Goal: Information Seeking & Learning: Understand process/instructions

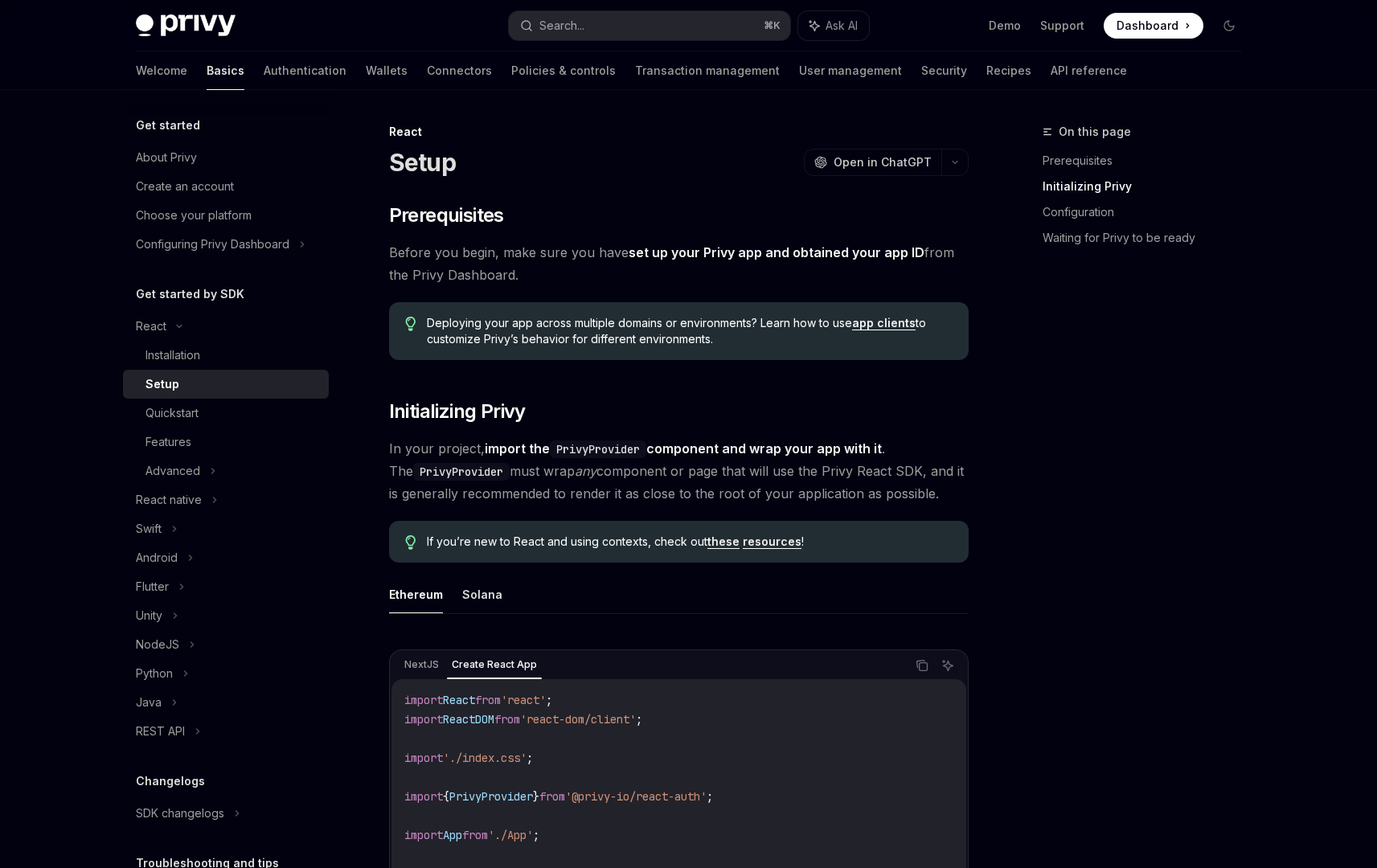
scroll to position [602, 0]
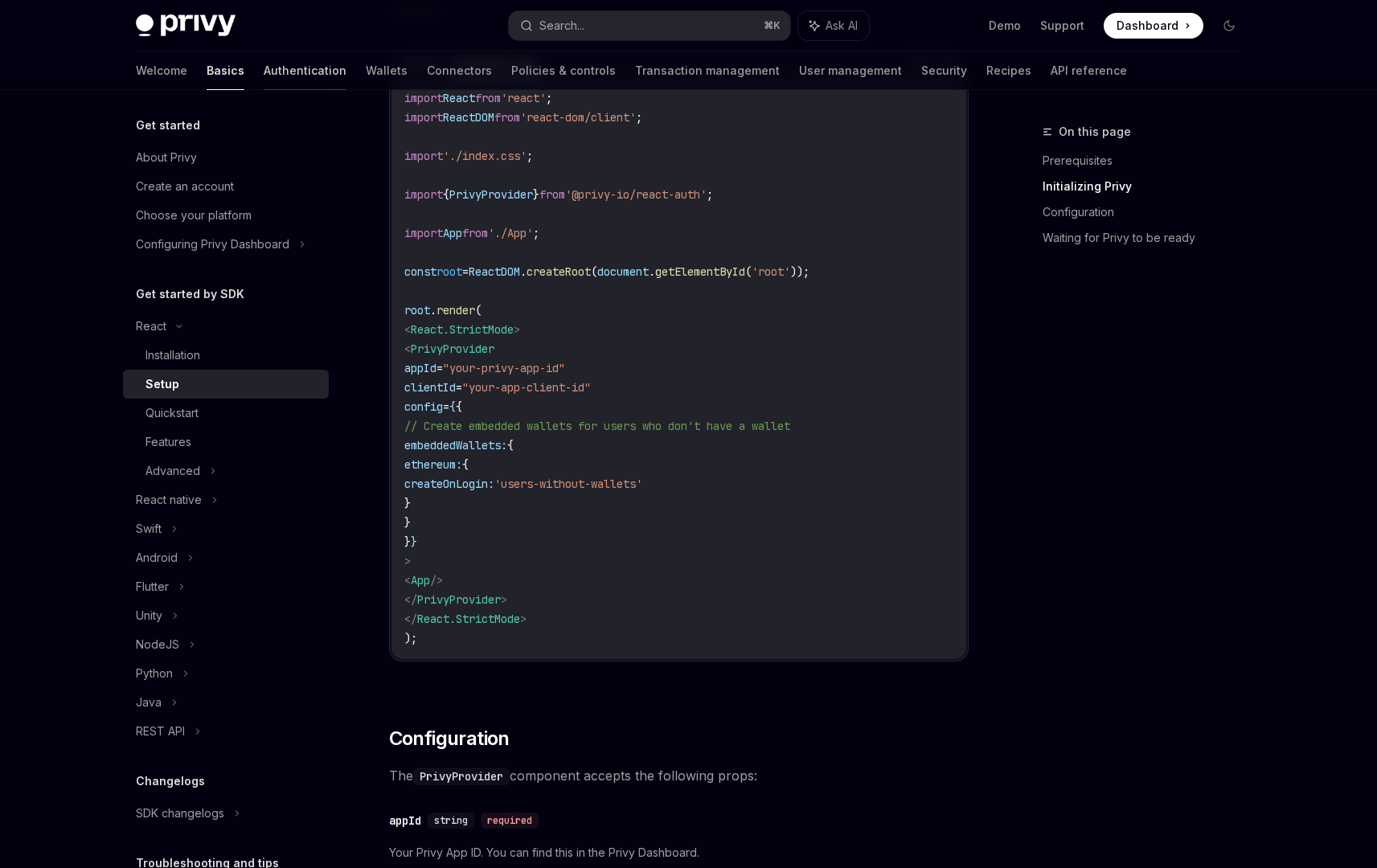
click at [264, 65] on link "Authentication" at bounding box center [305, 71] width 83 height 39
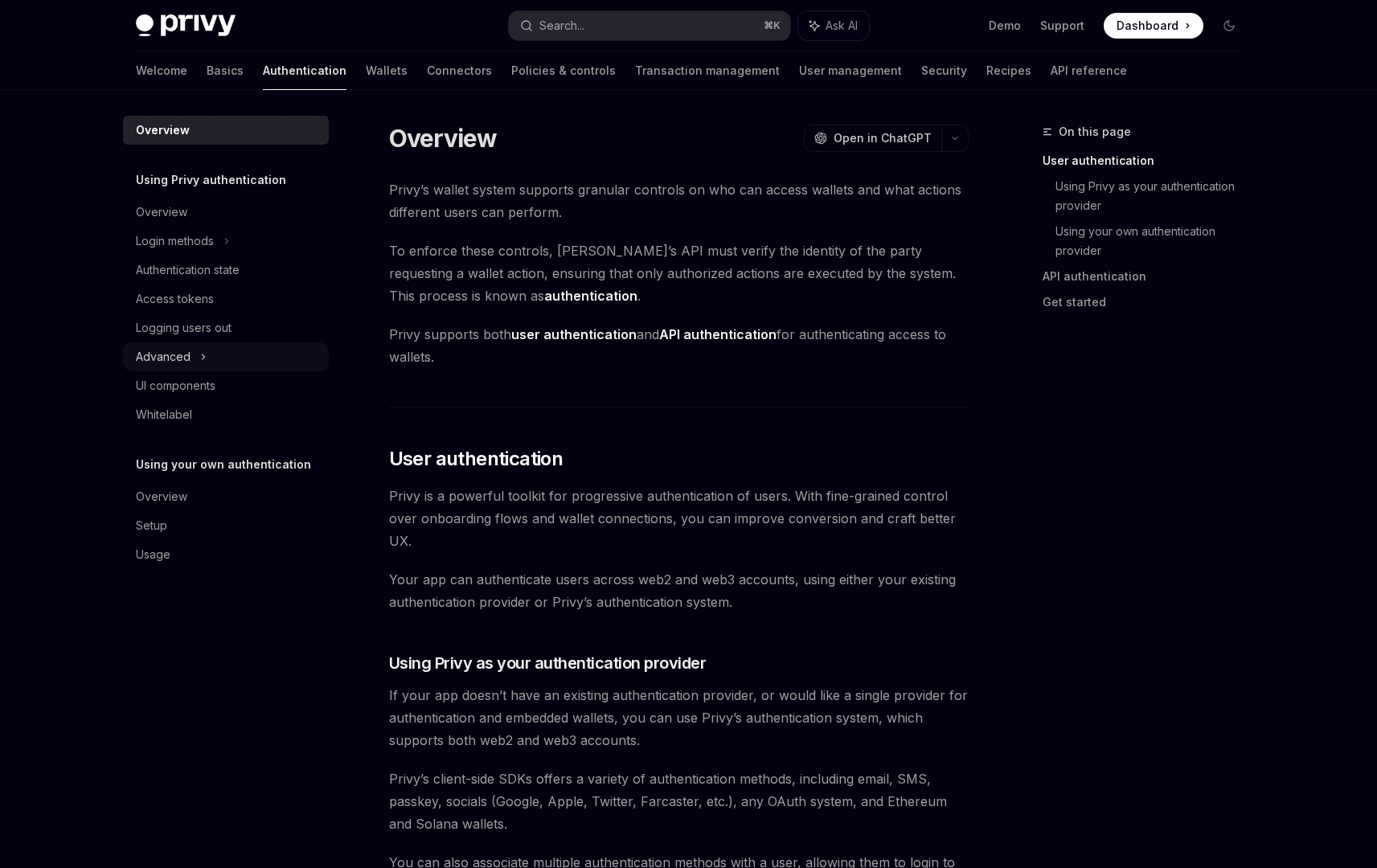
click at [241, 356] on div "Advanced" at bounding box center [225, 356] width 206 height 29
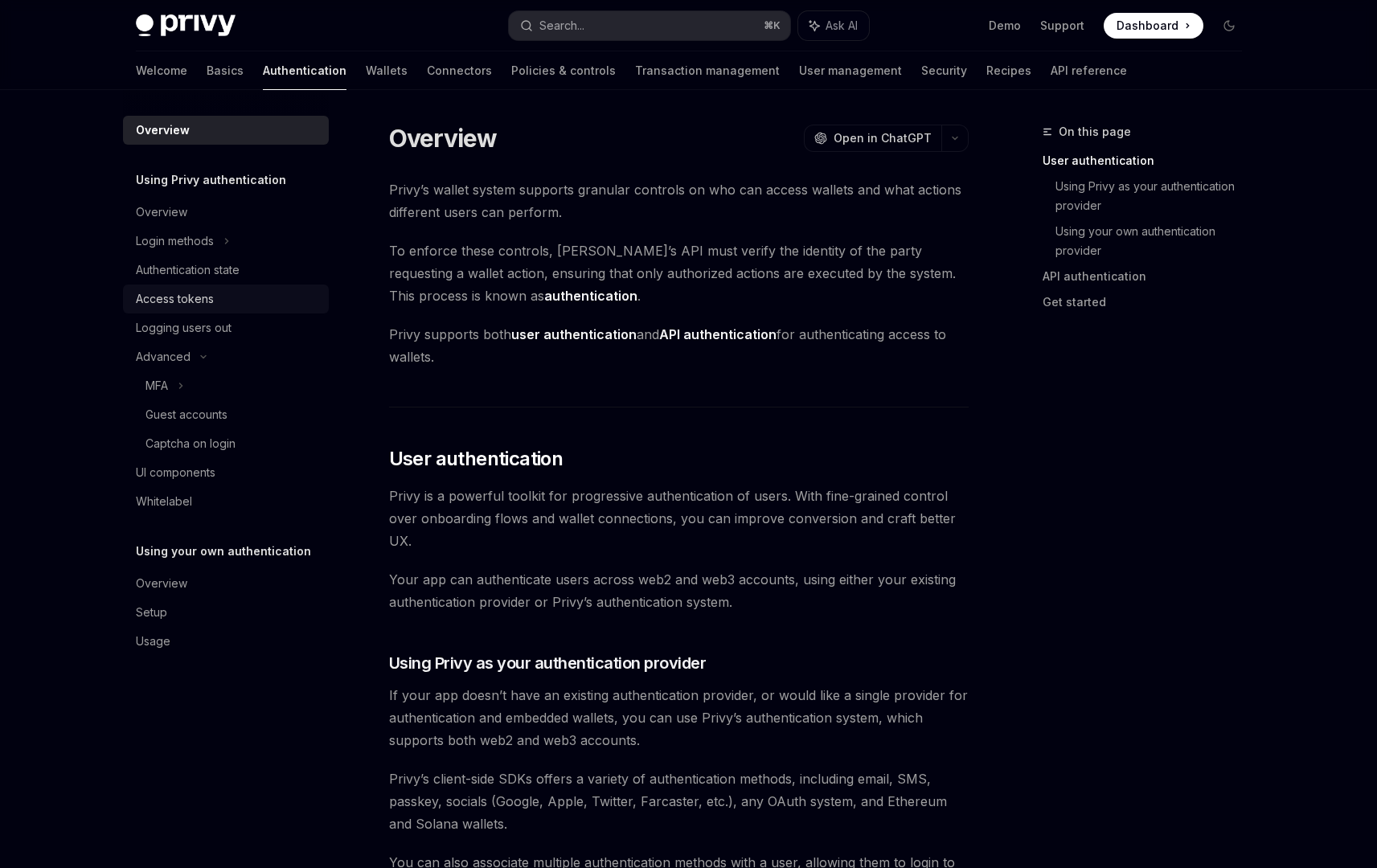
click at [252, 303] on div "Access tokens" at bounding box center [227, 299] width 184 height 19
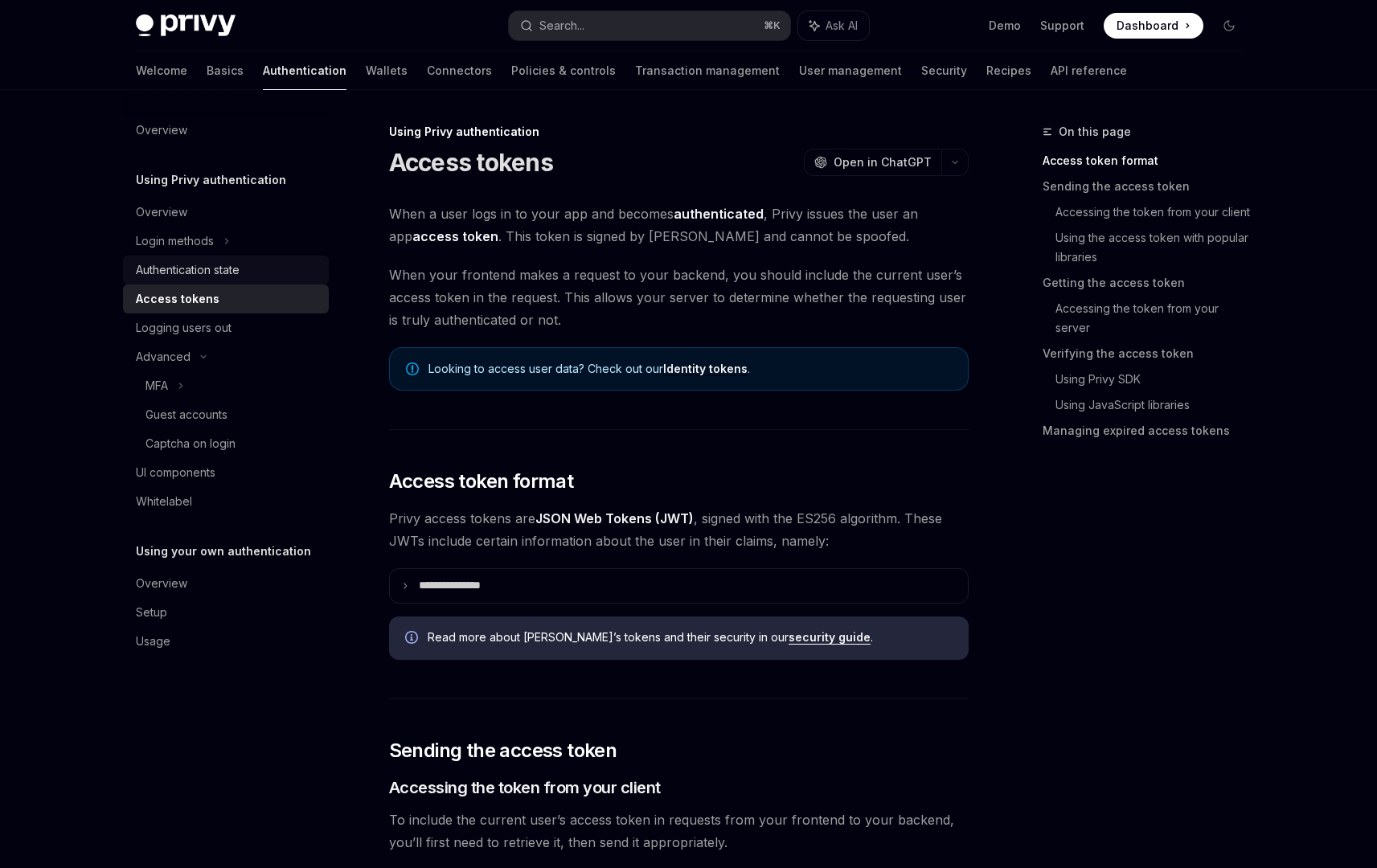
click at [256, 272] on div "Authentication state" at bounding box center [227, 269] width 184 height 19
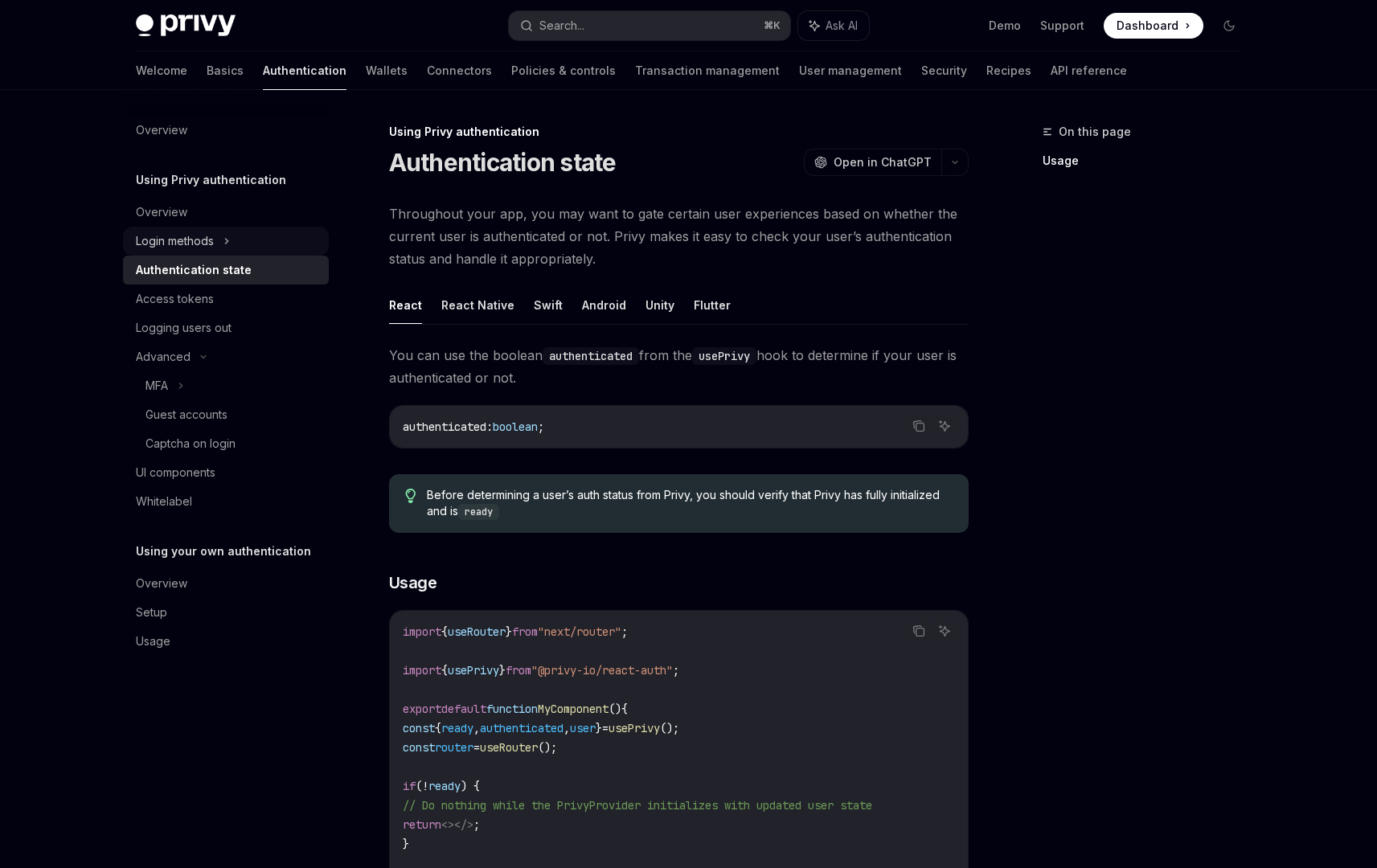
click at [218, 229] on div "Login methods" at bounding box center [225, 241] width 206 height 29
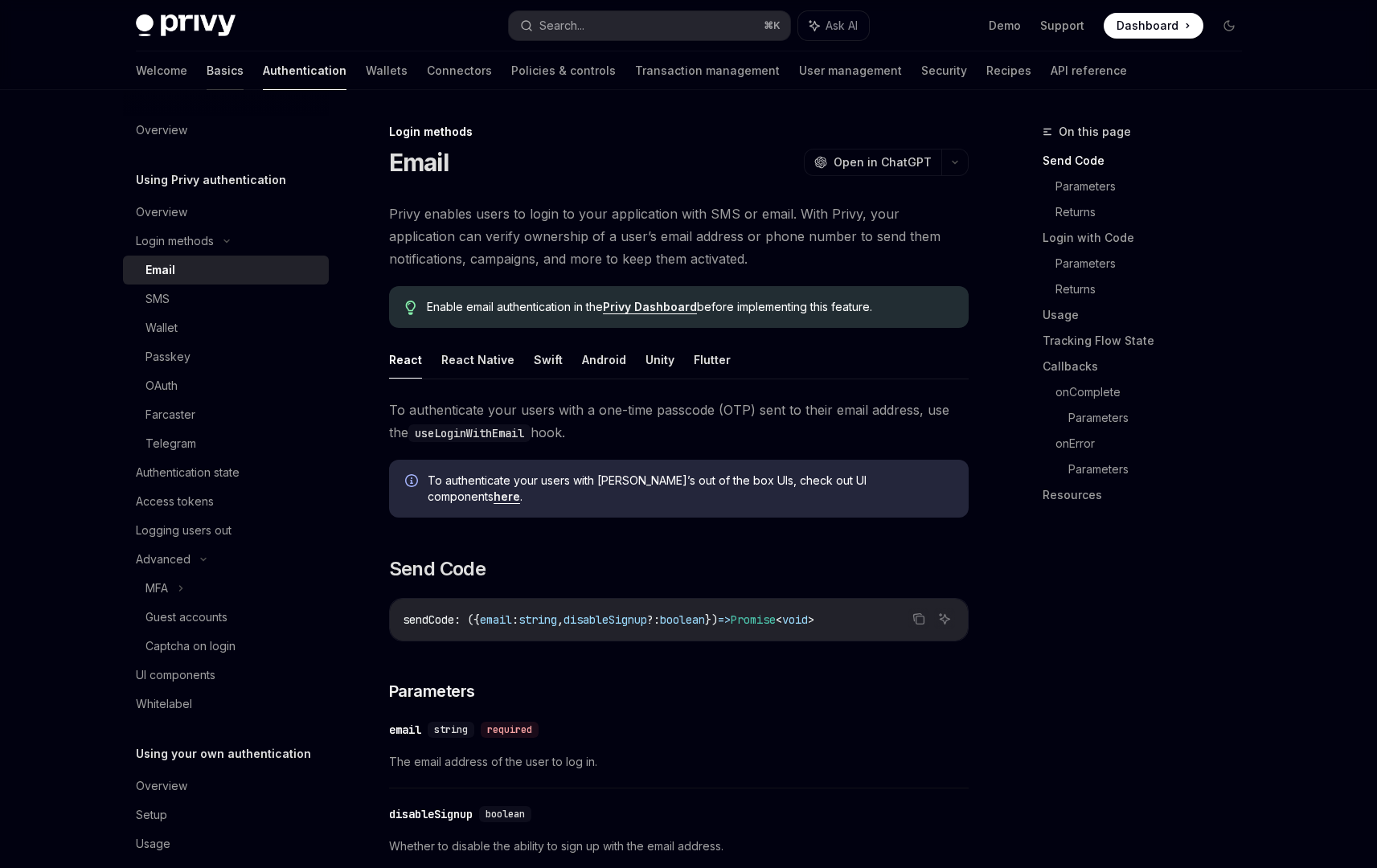
click at [207, 67] on link "Basics" at bounding box center [225, 71] width 37 height 39
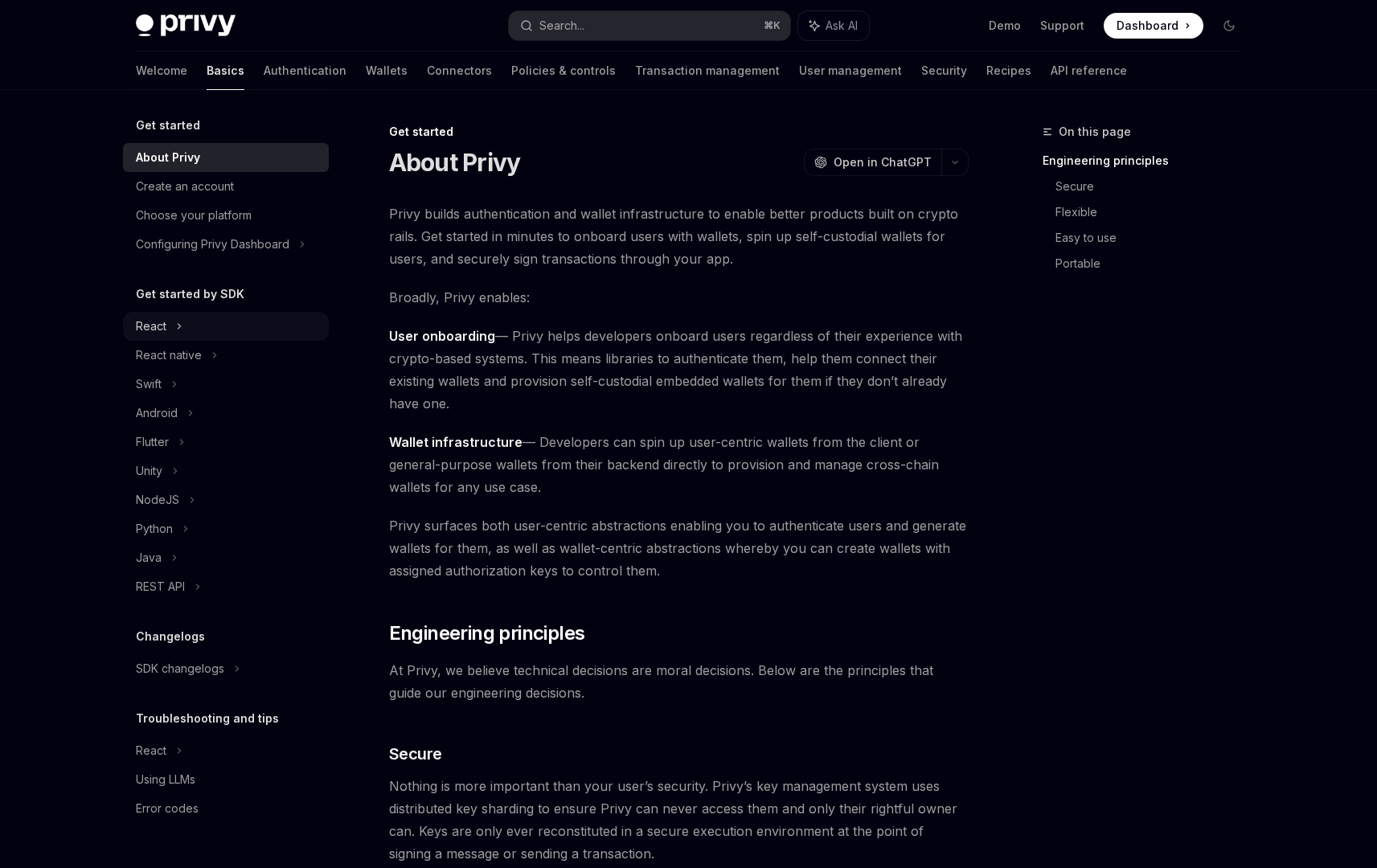
click at [254, 328] on div "React" at bounding box center [225, 326] width 206 height 29
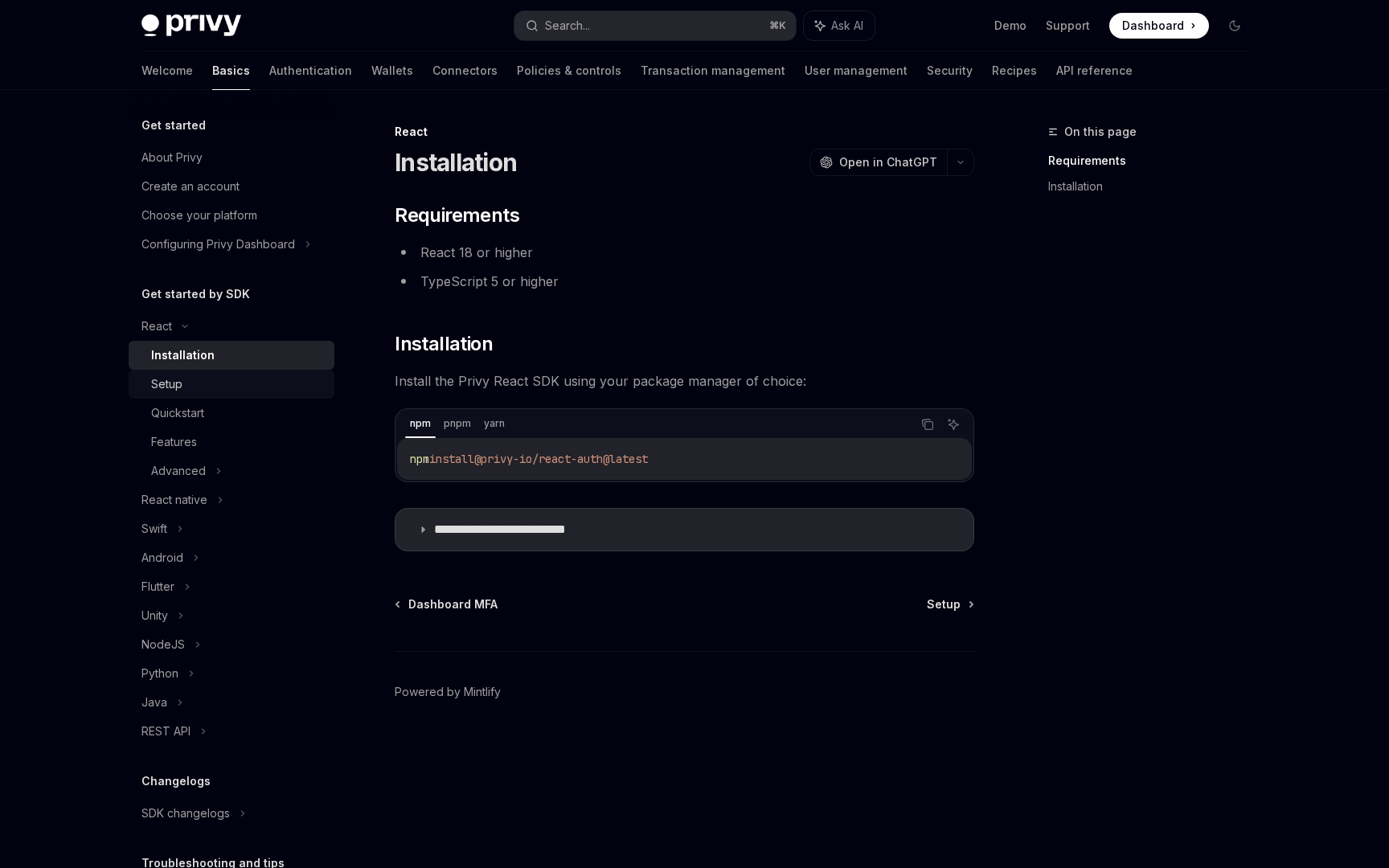
click at [243, 375] on div "Setup" at bounding box center [238, 384] width 173 height 19
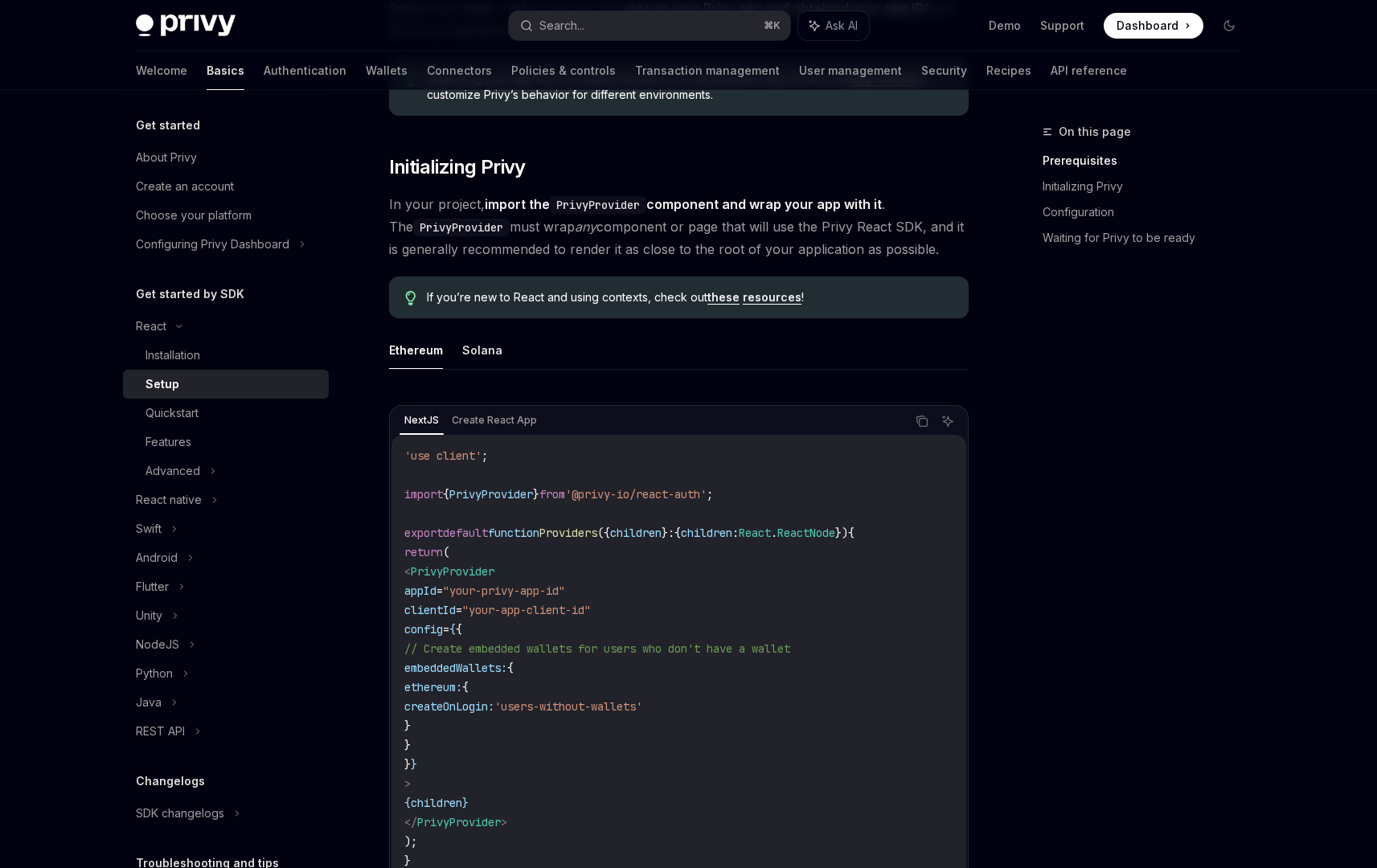
scroll to position [256, 0]
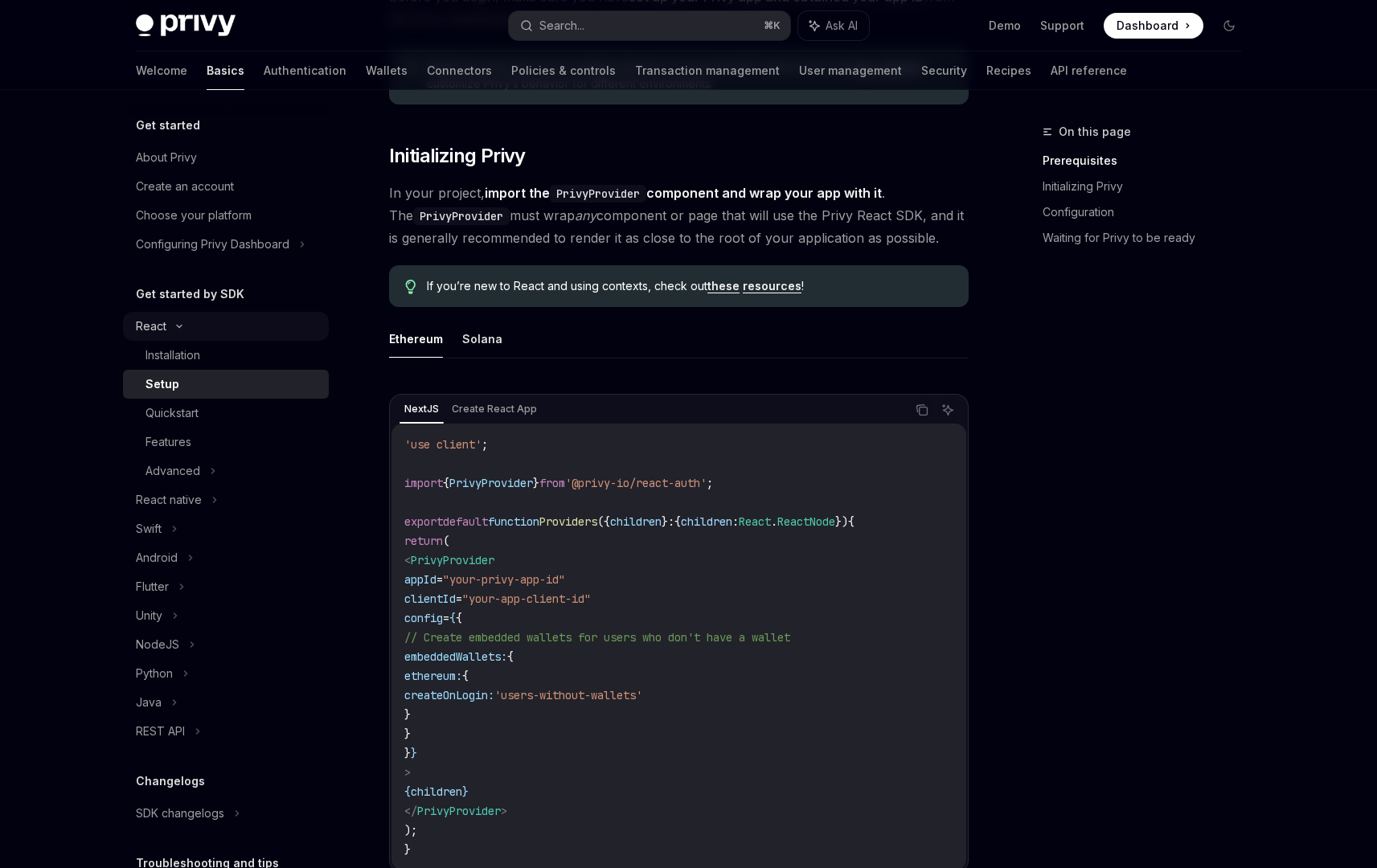
click at [270, 332] on div "React" at bounding box center [225, 326] width 206 height 29
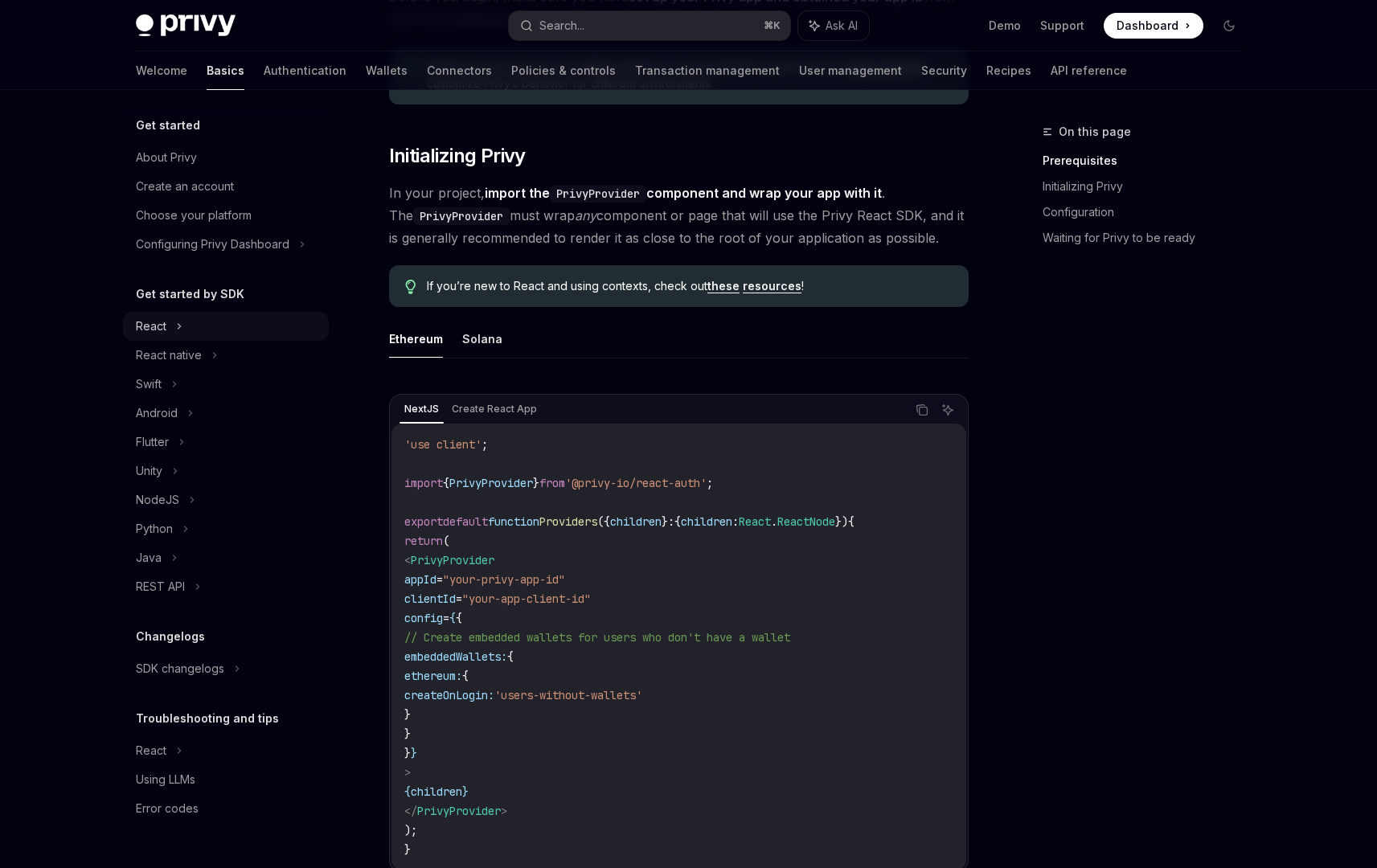
click at [239, 328] on div "React" at bounding box center [225, 326] width 206 height 29
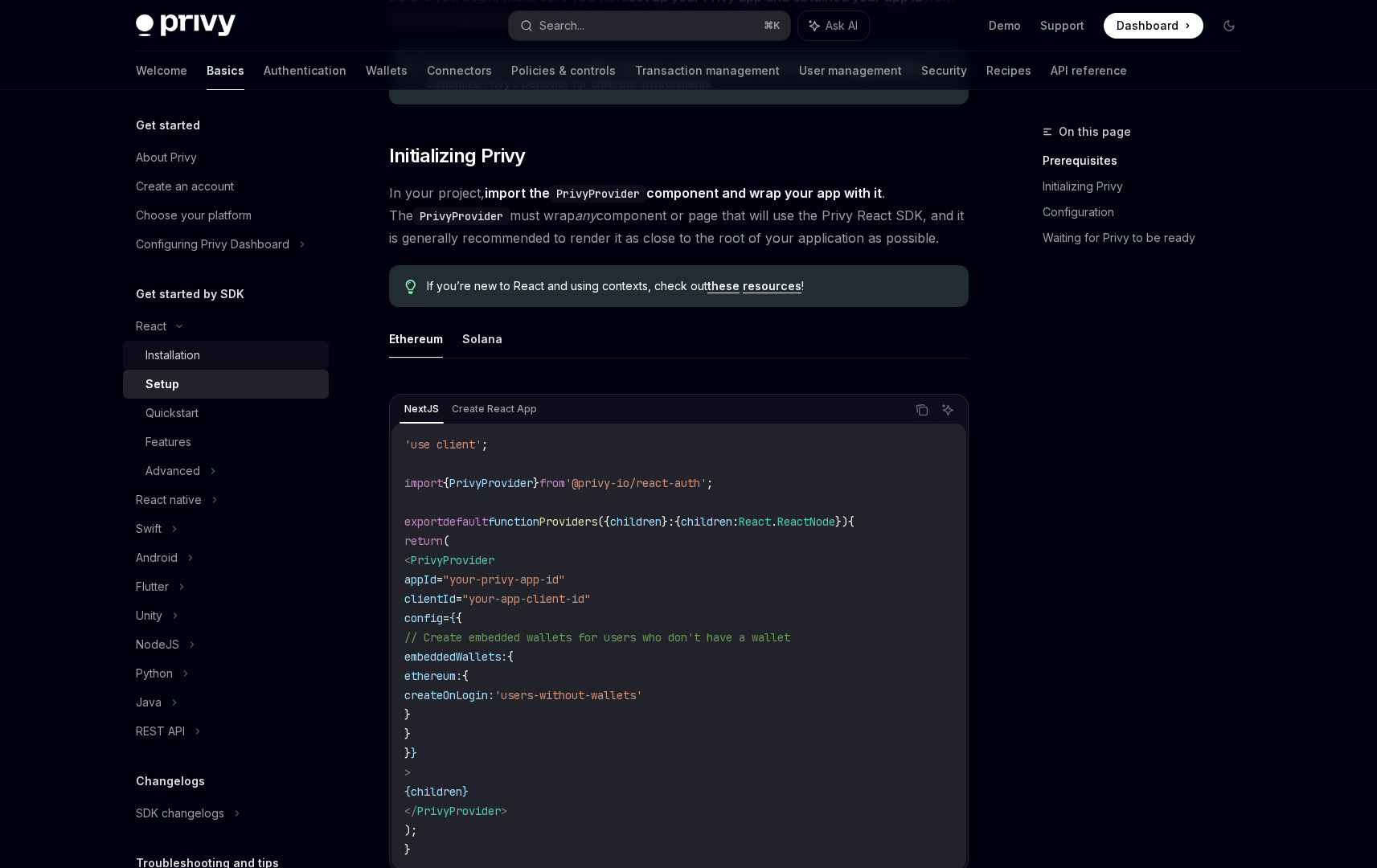
click at [232, 354] on div "Installation" at bounding box center [232, 355] width 173 height 19
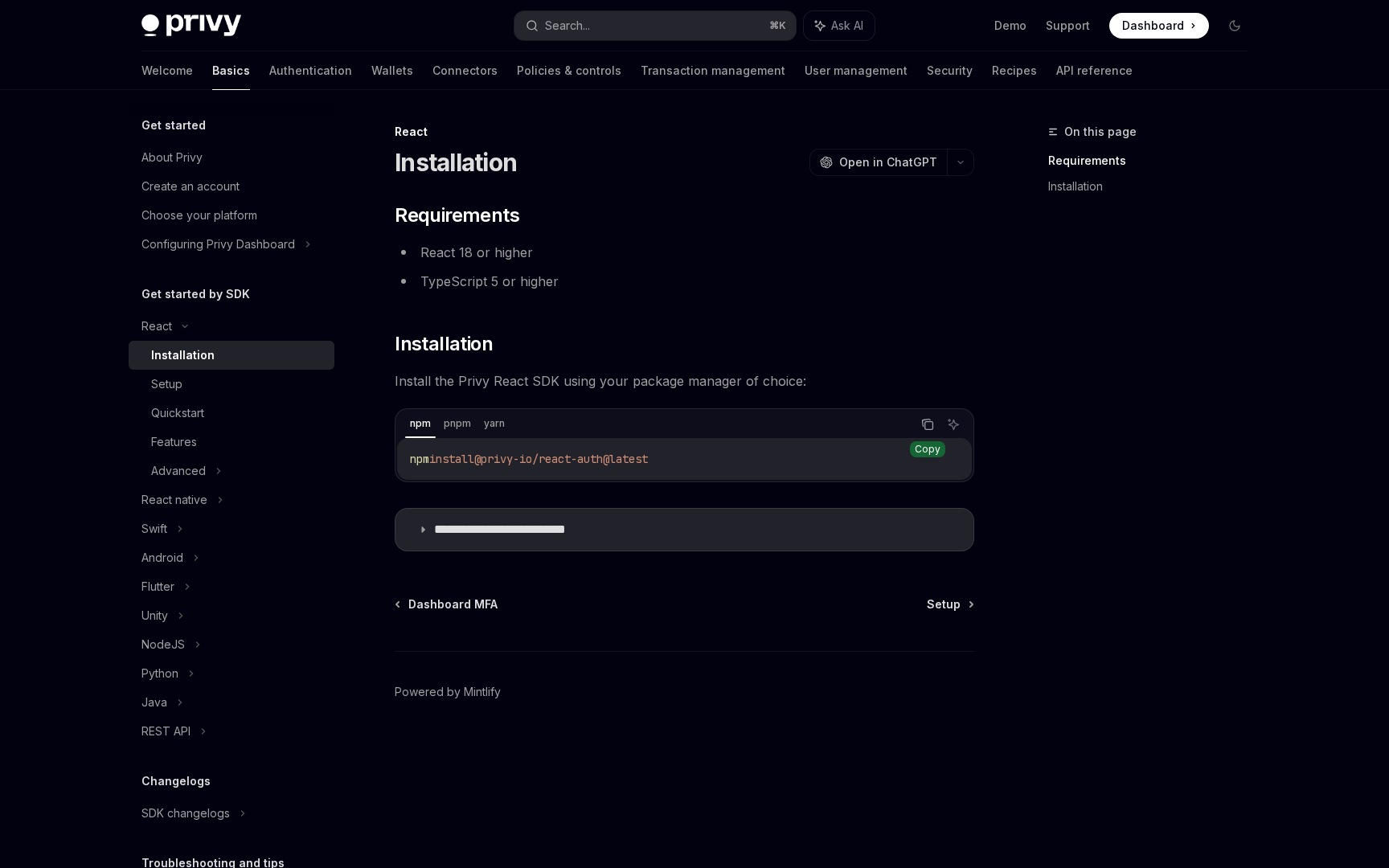
click at [927, 423] on icon "Copy the contents from the code block" at bounding box center [928, 424] width 13 height 13
click at [188, 385] on div "Setup" at bounding box center [238, 384] width 173 height 19
type textarea "*"
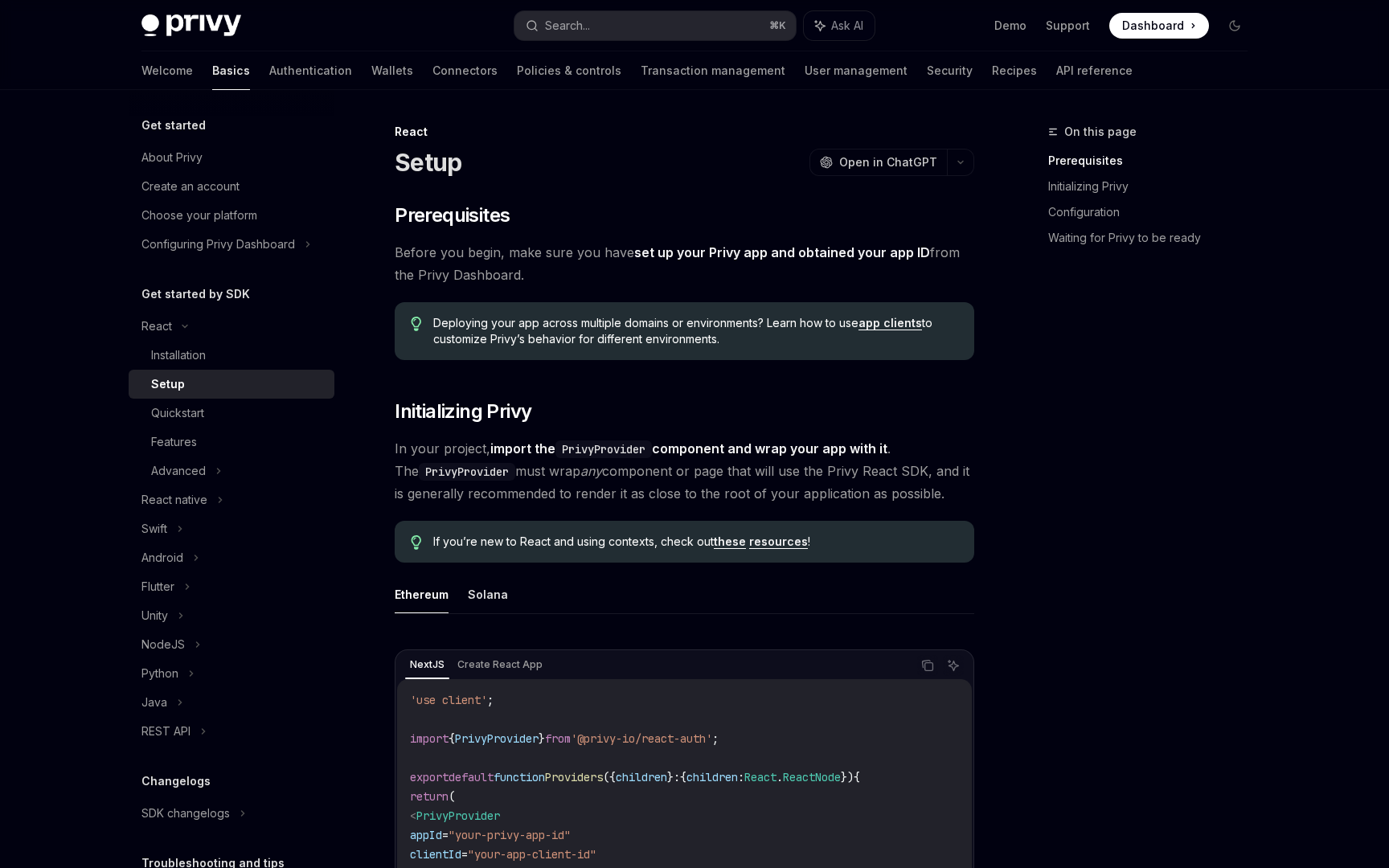
click at [1203, 24] on span at bounding box center [1159, 26] width 100 height 26
